Goal: Entertainment & Leisure: Consume media (video, audio)

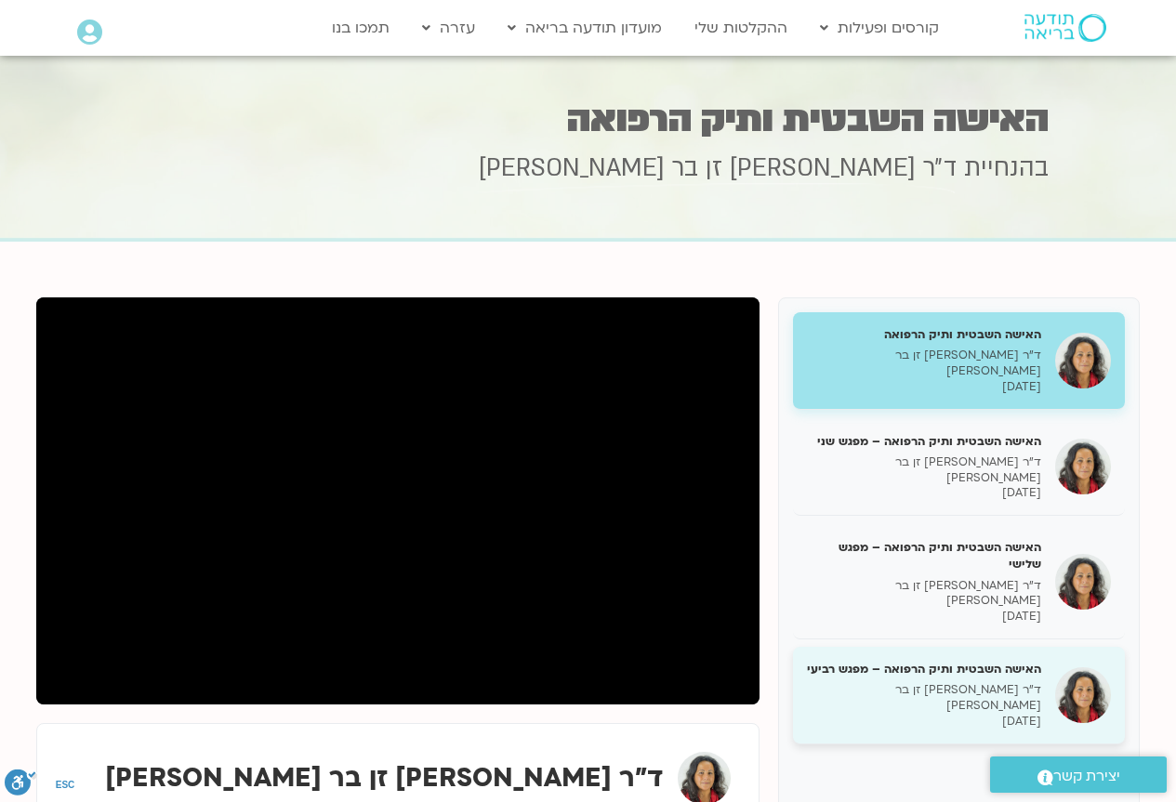
click at [967, 682] on p "ד״ר [PERSON_NAME] זן בר [PERSON_NAME]" at bounding box center [924, 698] width 234 height 32
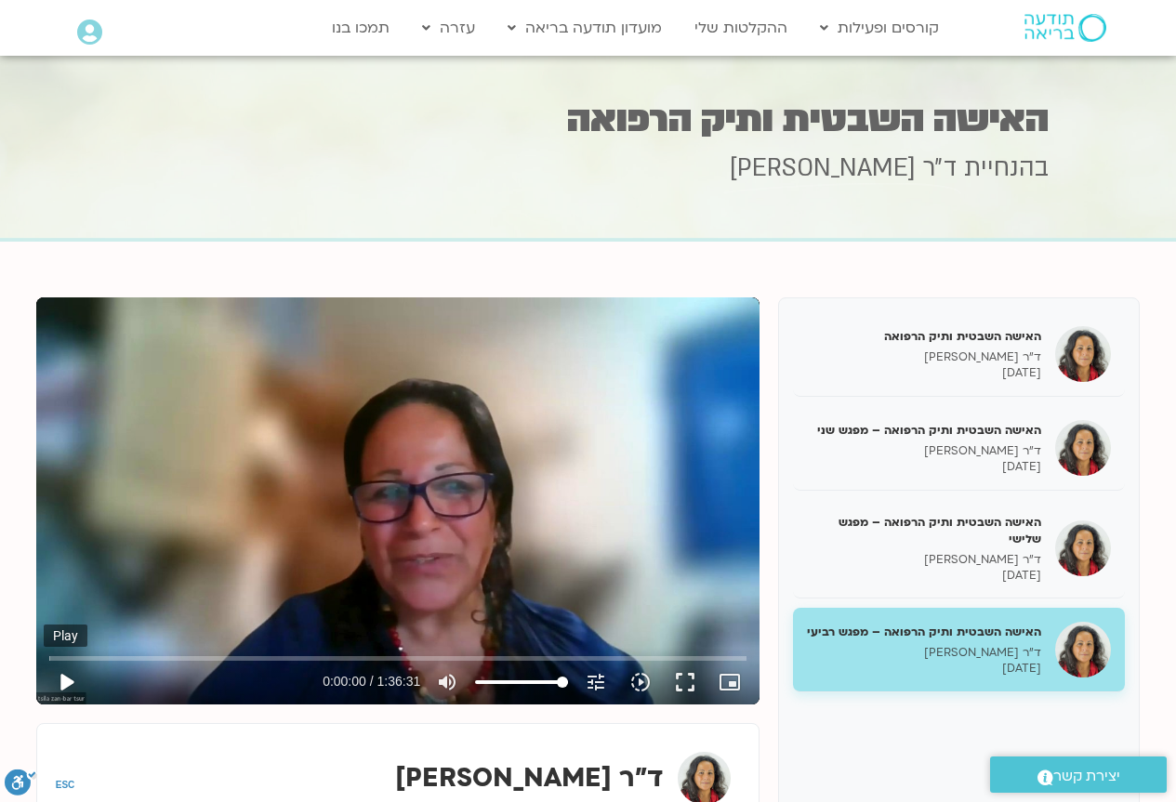
click at [64, 686] on button "play_arrow" at bounding box center [66, 682] width 45 height 45
type input "3.321156"
click at [668, 683] on button "fullscreen" at bounding box center [685, 682] width 45 height 45
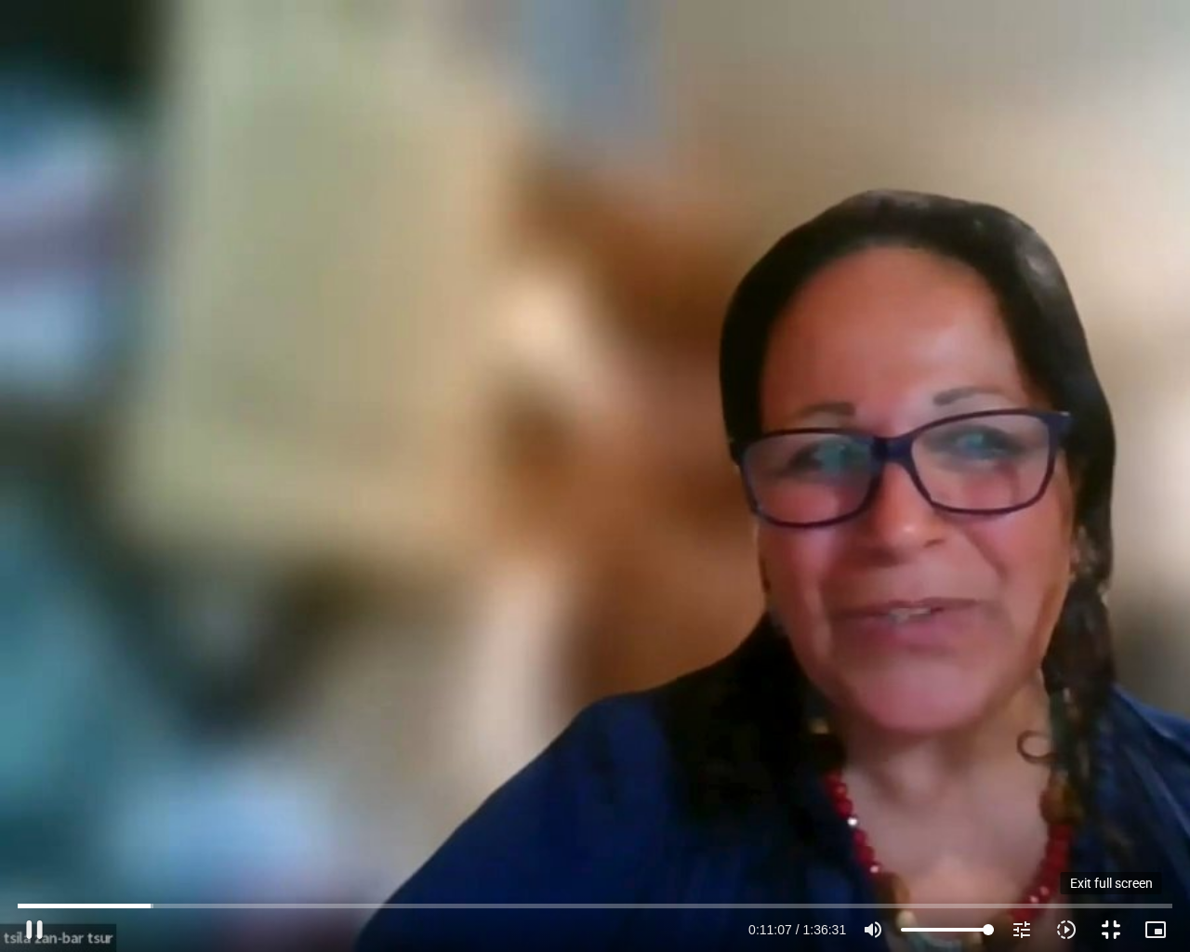
click at [1105, 801] on button "fullscreen_exit" at bounding box center [1110, 929] width 45 height 45
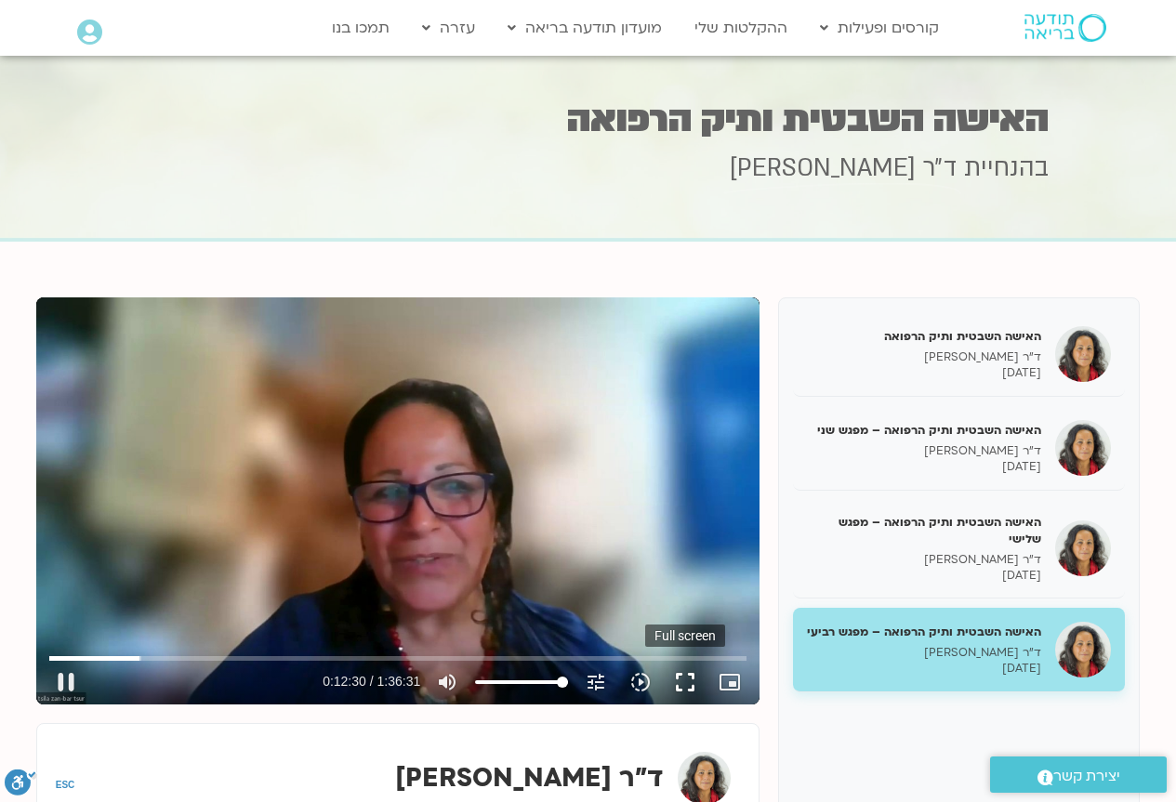
click at [689, 682] on button "fullscreen" at bounding box center [685, 682] width 45 height 45
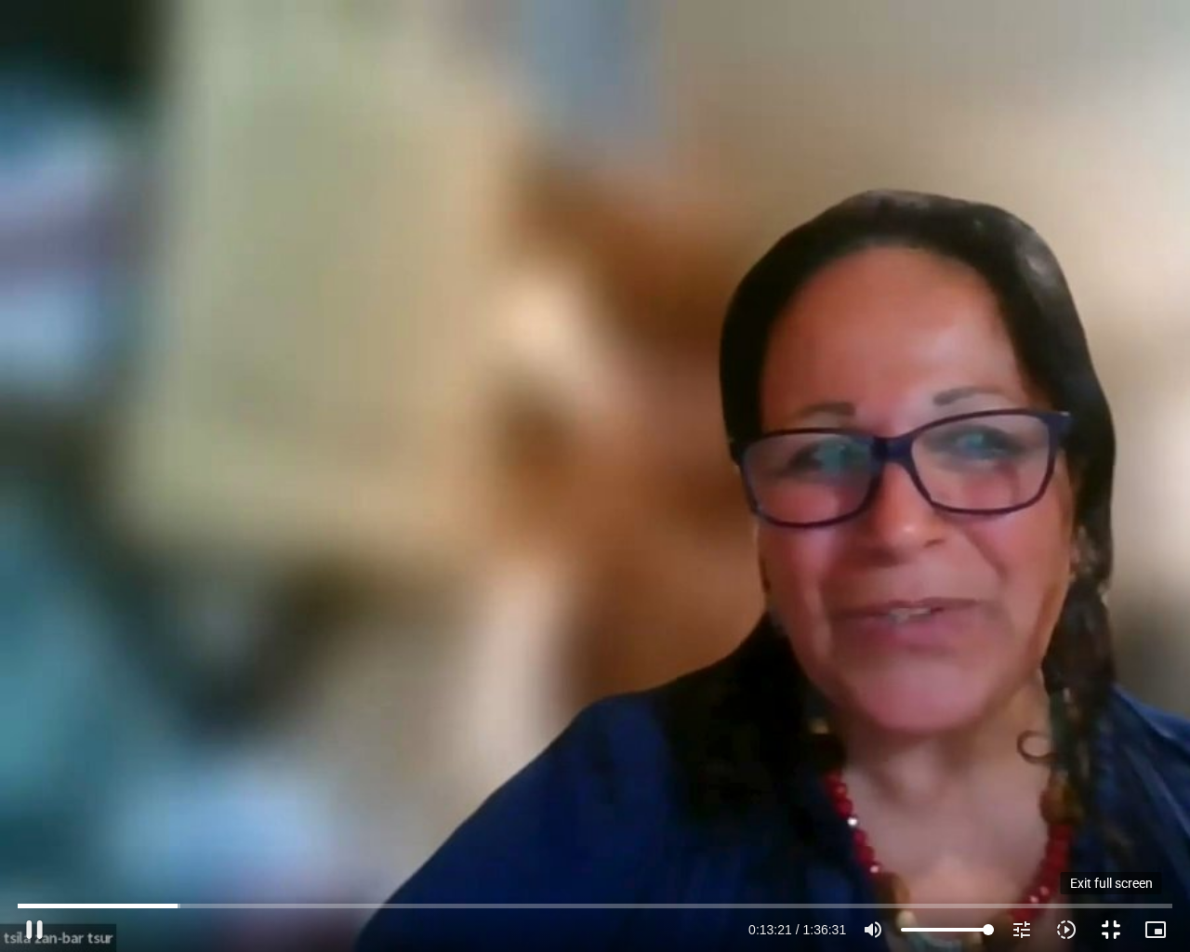
type input "801.843253"
click at [1118, 801] on button "fullscreen_exit" at bounding box center [1110, 929] width 45 height 45
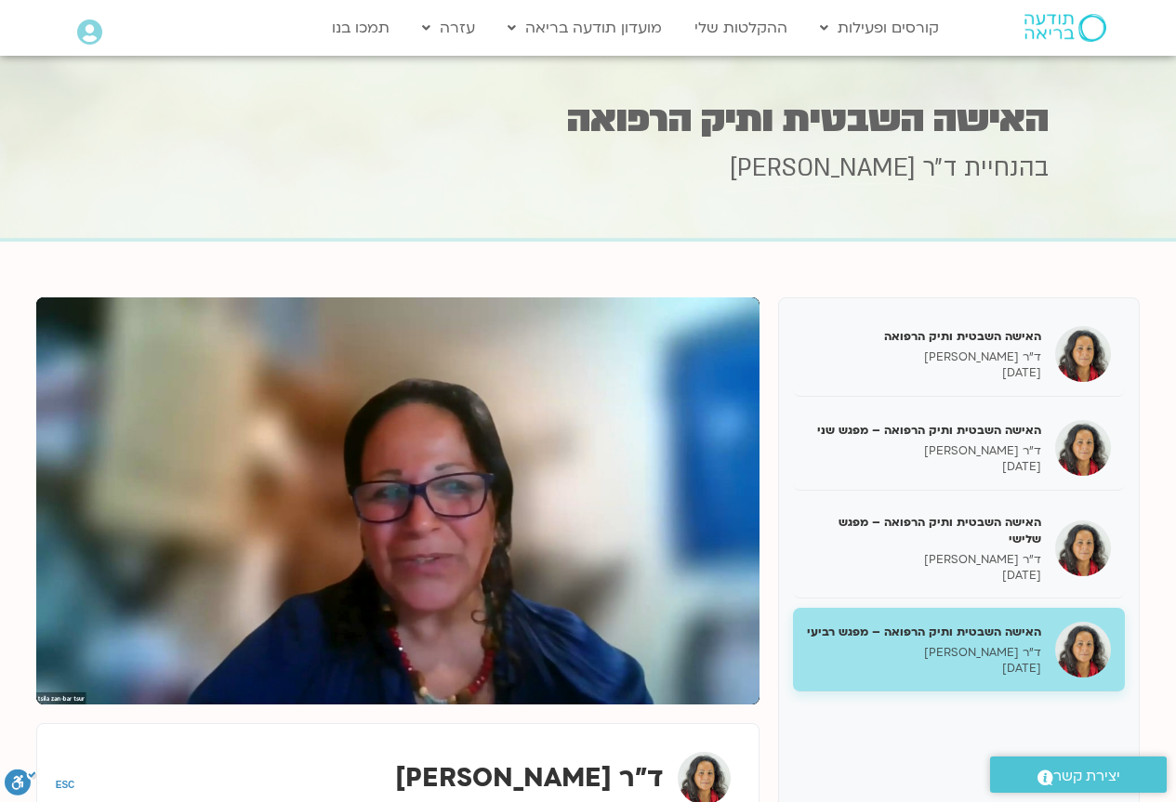
drag, startPoint x: 1118, startPoint y: 930, endPoint x: 260, endPoint y: 671, distance: 896.1
click at [260, 671] on div at bounding box center [203, 682] width 230 height 45
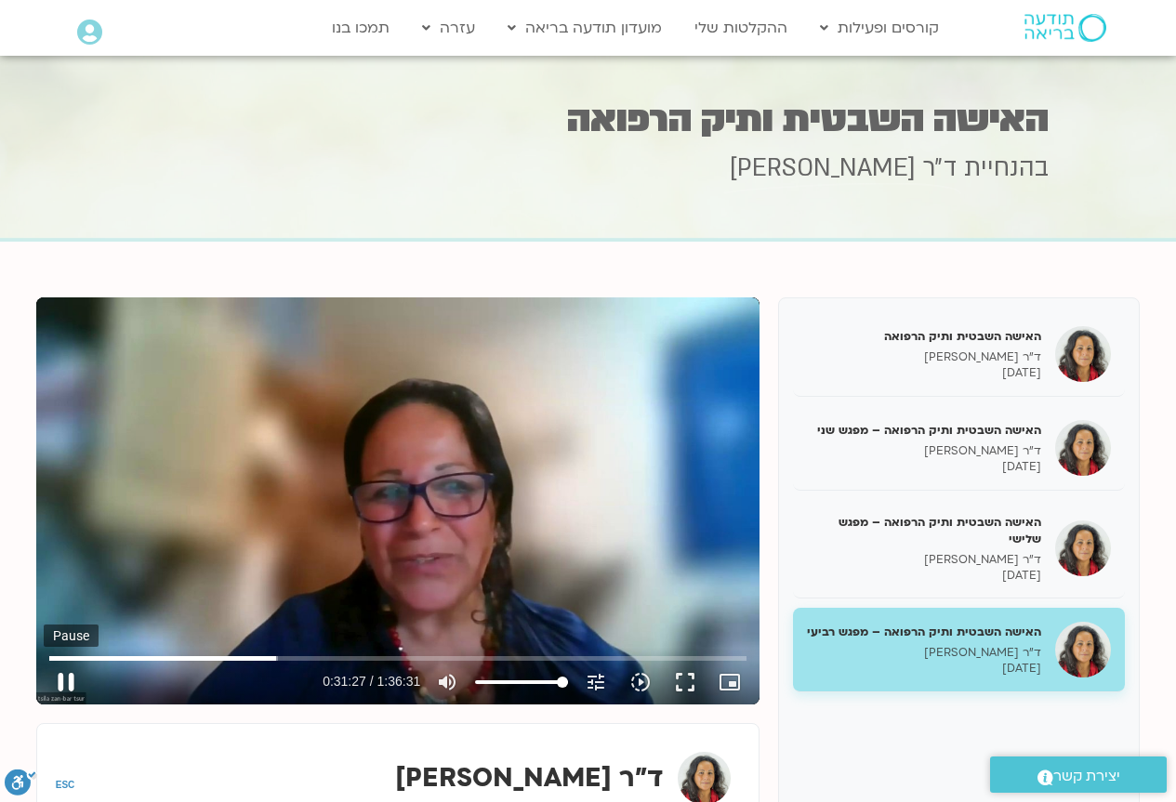
click at [73, 677] on button "pause" at bounding box center [66, 682] width 45 height 45
click at [62, 682] on button "play_arrow" at bounding box center [66, 682] width 45 height 45
click at [66, 691] on button "pause" at bounding box center [66, 682] width 45 height 45
click at [68, 675] on button "play_arrow" at bounding box center [66, 682] width 45 height 45
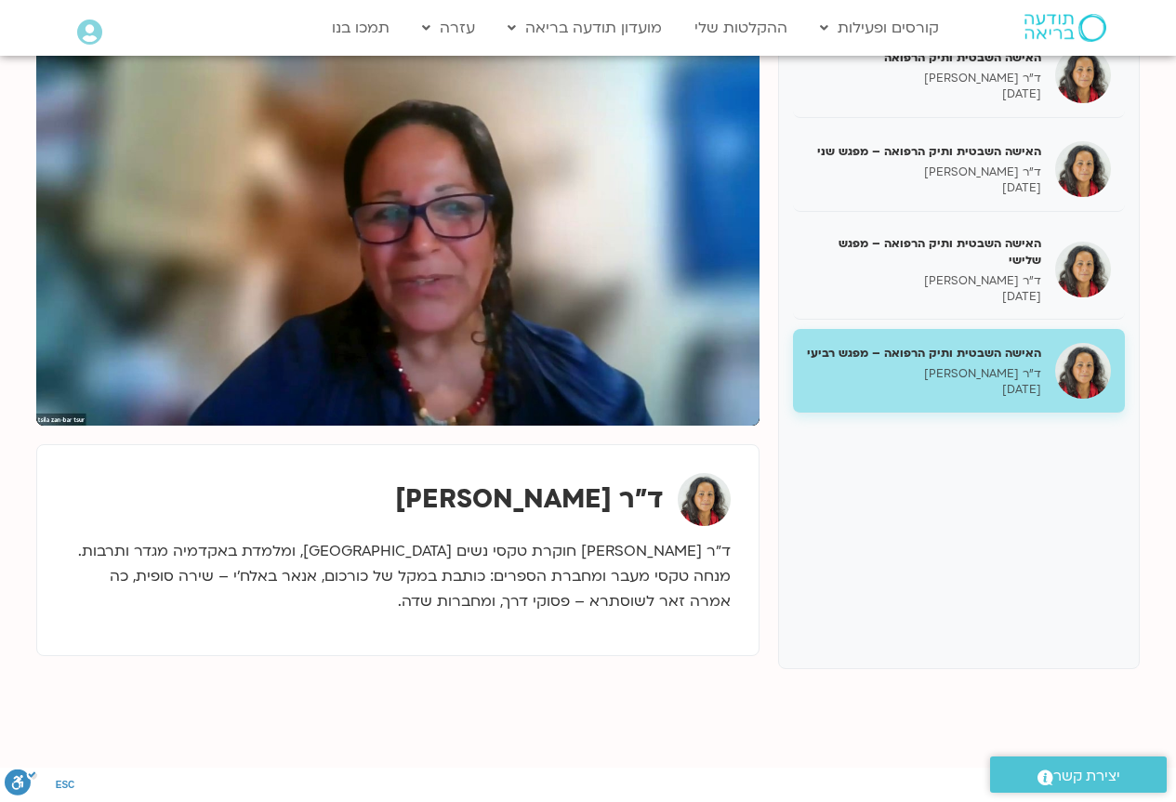
scroll to position [93, 0]
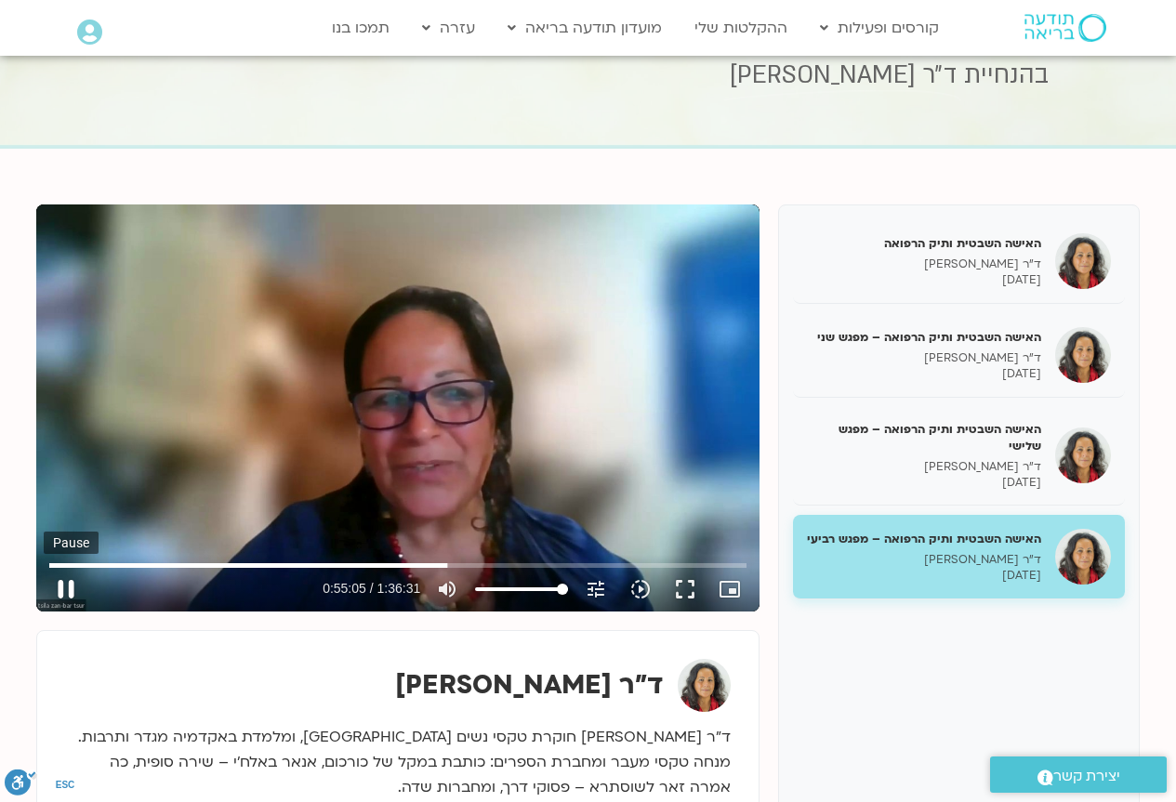
click at [70, 586] on button "pause" at bounding box center [66, 589] width 45 height 45
click at [59, 587] on button "play_arrow" at bounding box center [66, 589] width 45 height 45
click at [138, 444] on div "Skip Ad 4:44 pause 1:11:43 / 1:36:31 volume_up Mute tune Resolution Auto 720p s…" at bounding box center [397, 407] width 723 height 407
click at [170, 357] on div "Skip Ad 4:44 play_arrow 1:11:43 / 1:36:31 volume_up Mute tune Resolution Auto 7…" at bounding box center [397, 407] width 723 height 407
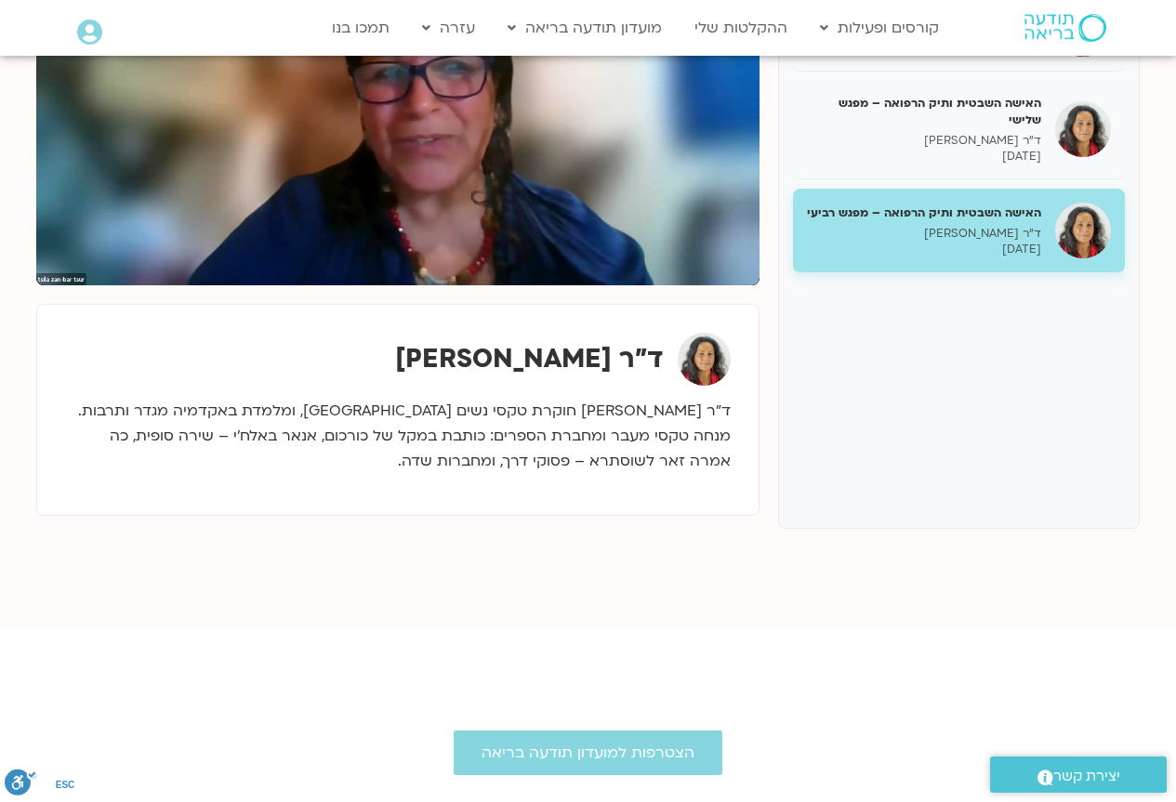
scroll to position [47, 0]
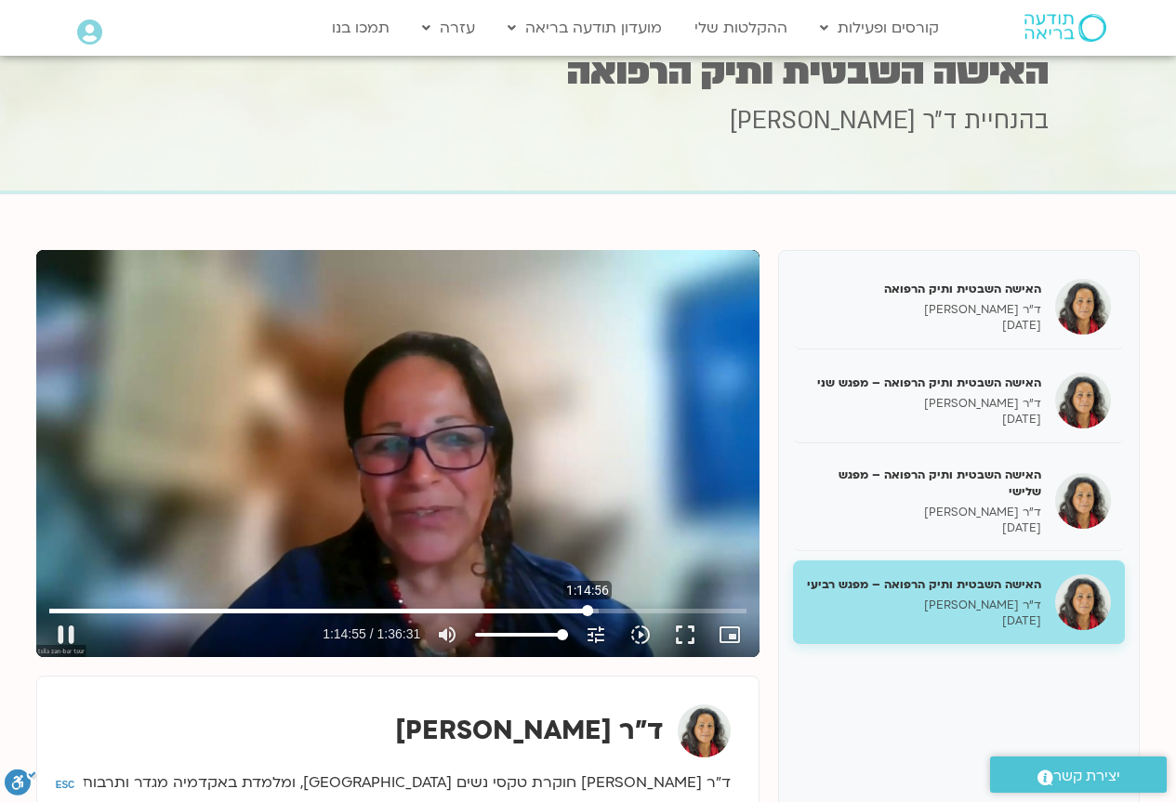
click at [587, 609] on input "Seek" at bounding box center [397, 610] width 697 height 11
click at [592, 608] on input "Seek" at bounding box center [397, 610] width 697 height 11
click at [597, 609] on input "Seek" at bounding box center [397, 610] width 697 height 11
click at [612, 610] on input "Seek" at bounding box center [397, 610] width 697 height 11
click at [619, 609] on input "Seek" at bounding box center [397, 610] width 697 height 11
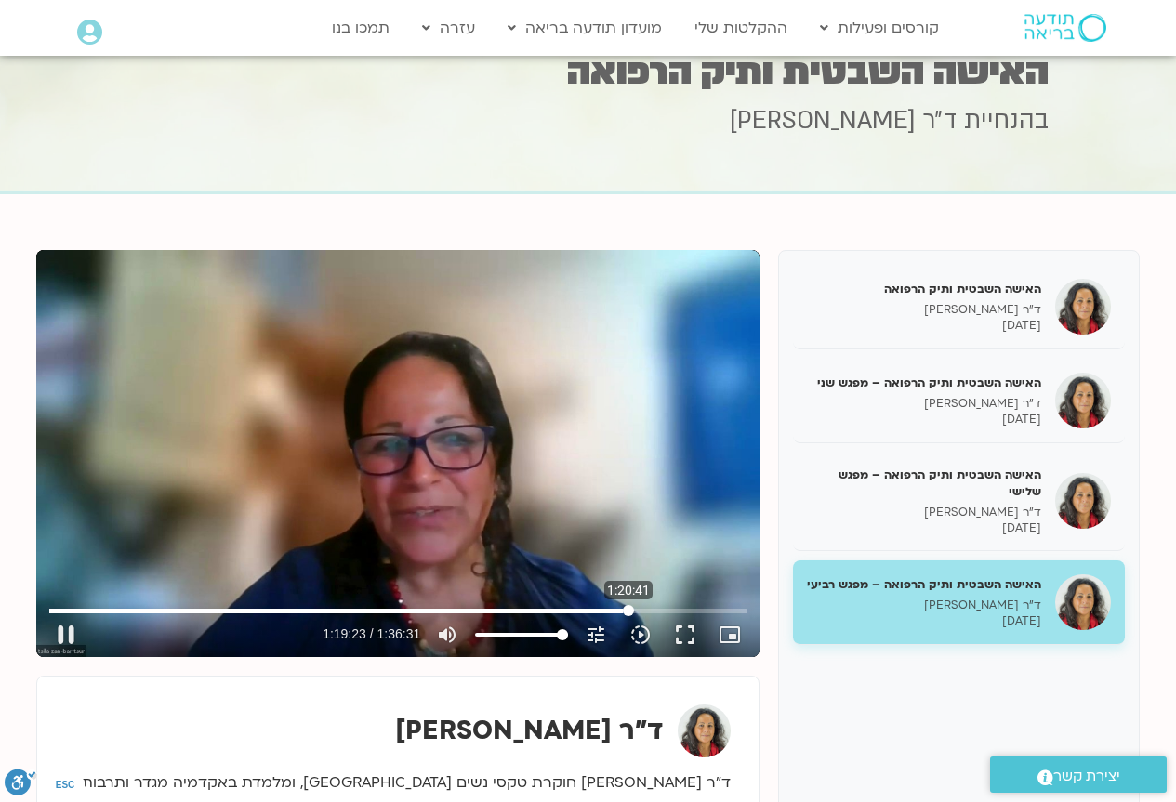
click at [628, 609] on input "Seek" at bounding box center [397, 610] width 697 height 11
click at [627, 609] on input "Seek" at bounding box center [397, 610] width 697 height 11
click at [624, 609] on input "Seek" at bounding box center [397, 610] width 697 height 11
click at [622, 609] on input "Seek" at bounding box center [397, 610] width 697 height 11
click at [619, 609] on input "Seek" at bounding box center [397, 610] width 697 height 11
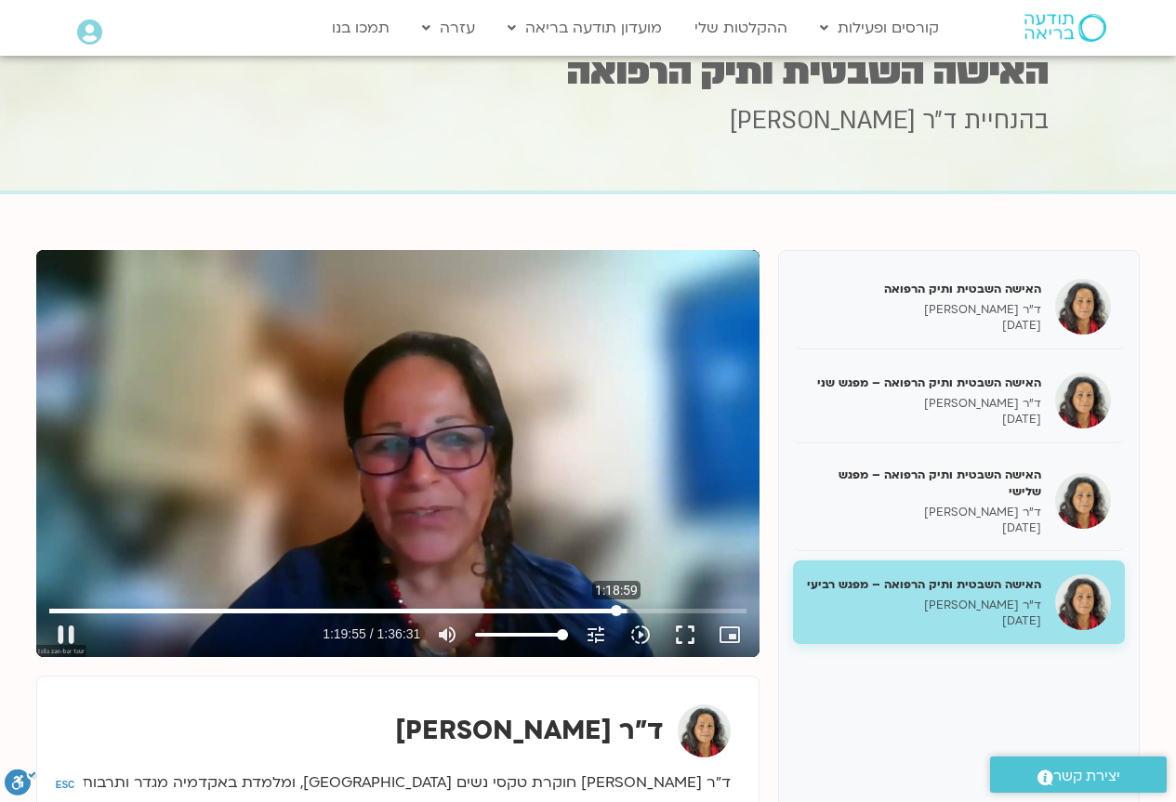
click at [616, 609] on input "Seek" at bounding box center [397, 610] width 697 height 11
click at [653, 611] on input "Seek" at bounding box center [397, 610] width 697 height 11
click at [670, 607] on input "Seek" at bounding box center [397, 610] width 697 height 11
click at [684, 606] on input "Seek" at bounding box center [397, 610] width 697 height 11
click at [695, 608] on input "Seek" at bounding box center [397, 610] width 697 height 11
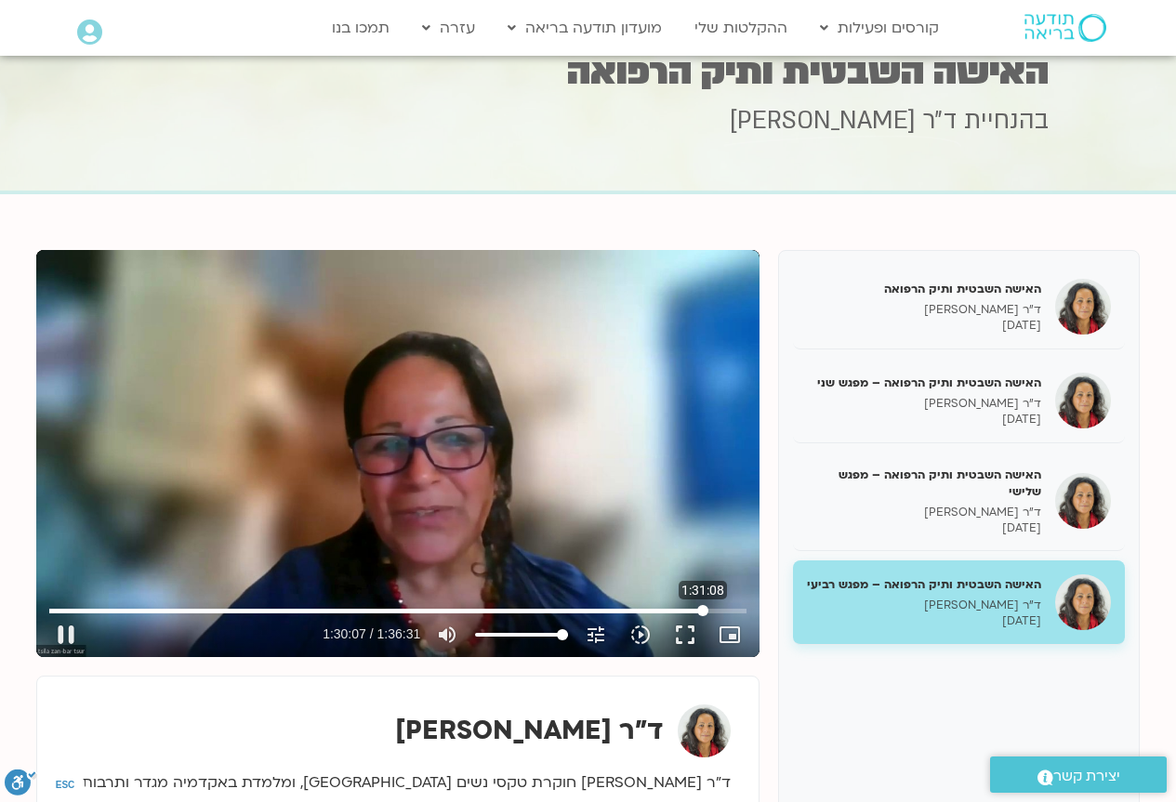
click at [703, 608] on input "Seek" at bounding box center [397, 610] width 697 height 11
click at [697, 606] on input "Seek" at bounding box center [397, 610] width 697 height 11
click at [689, 608] on input "Seek" at bounding box center [397, 610] width 697 height 11
click at [699, 607] on input "Seek" at bounding box center [397, 610] width 697 height 11
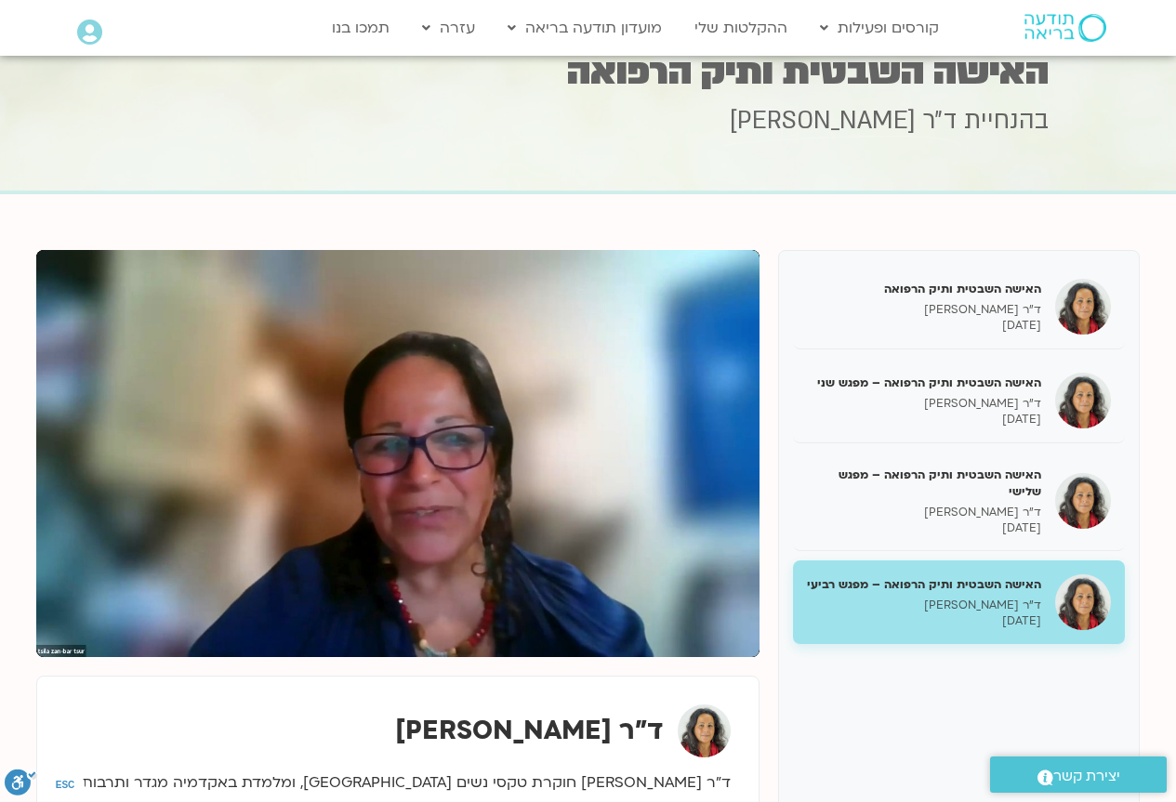
type input "5791.519183"
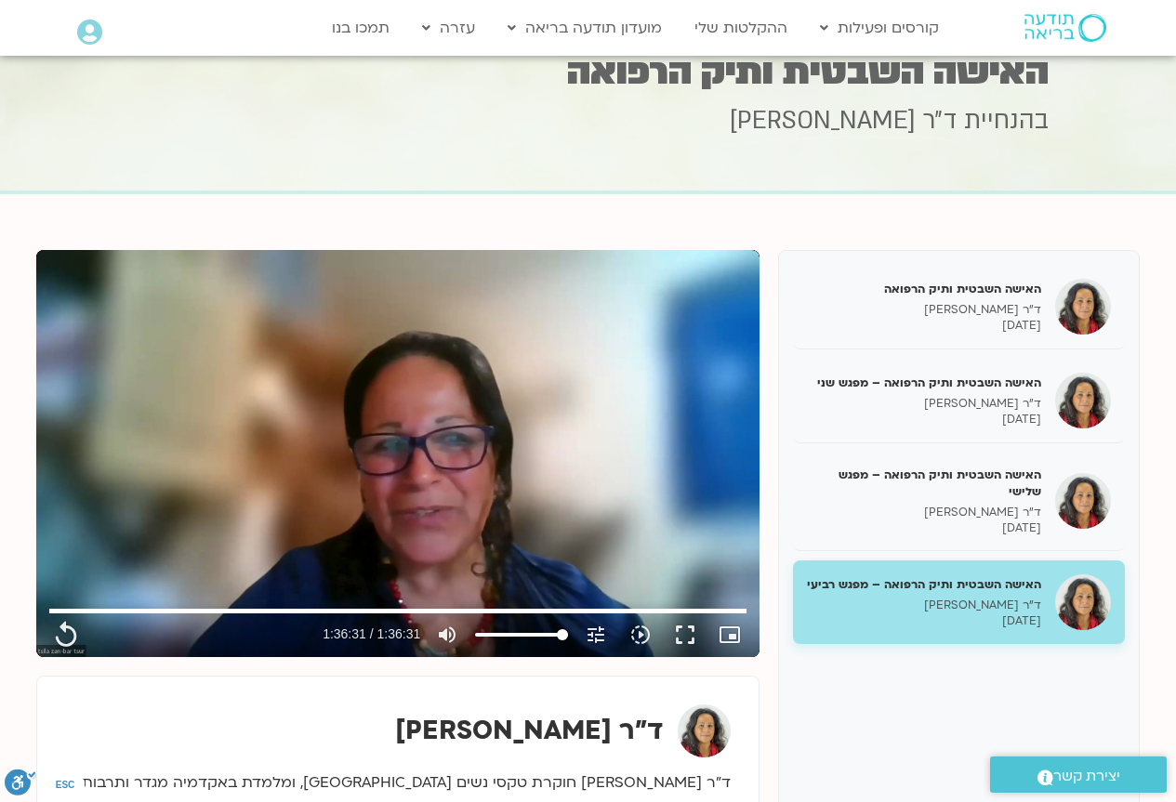
scroll to position [0, 0]
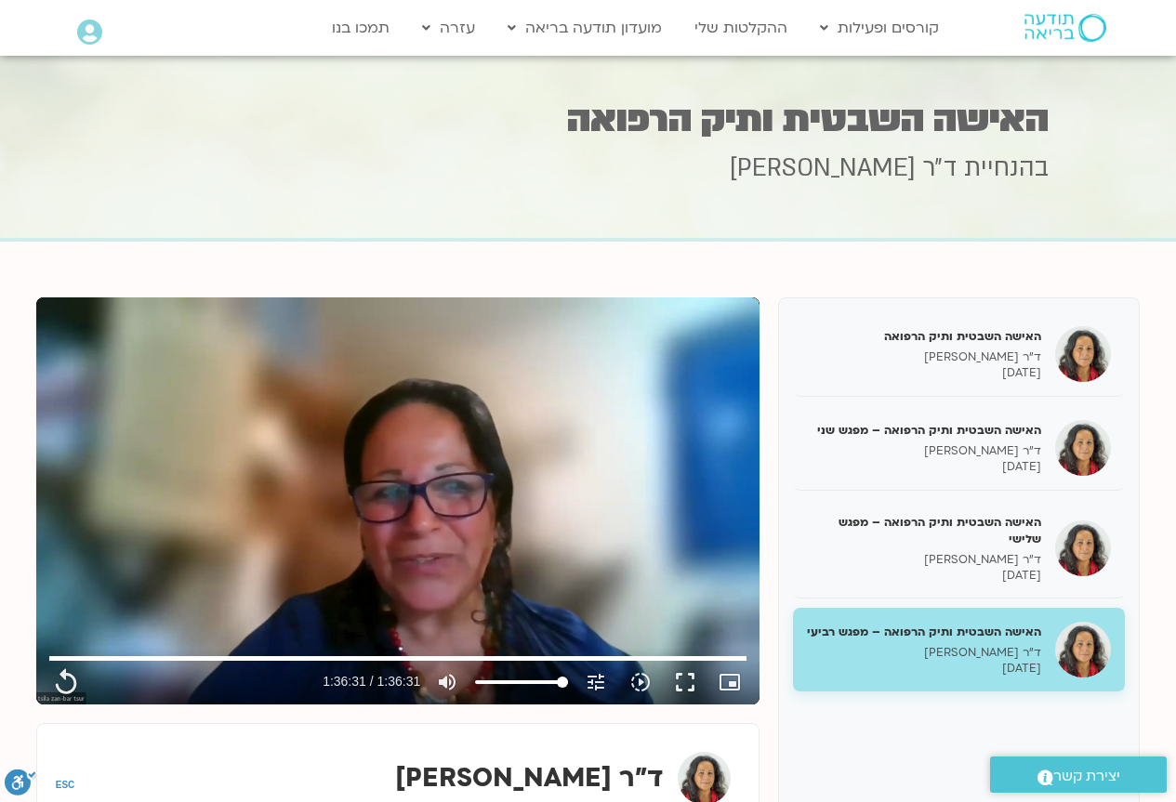
click at [1065, 28] on img at bounding box center [1065, 28] width 82 height 28
